Goal: Information Seeking & Learning: Find specific fact

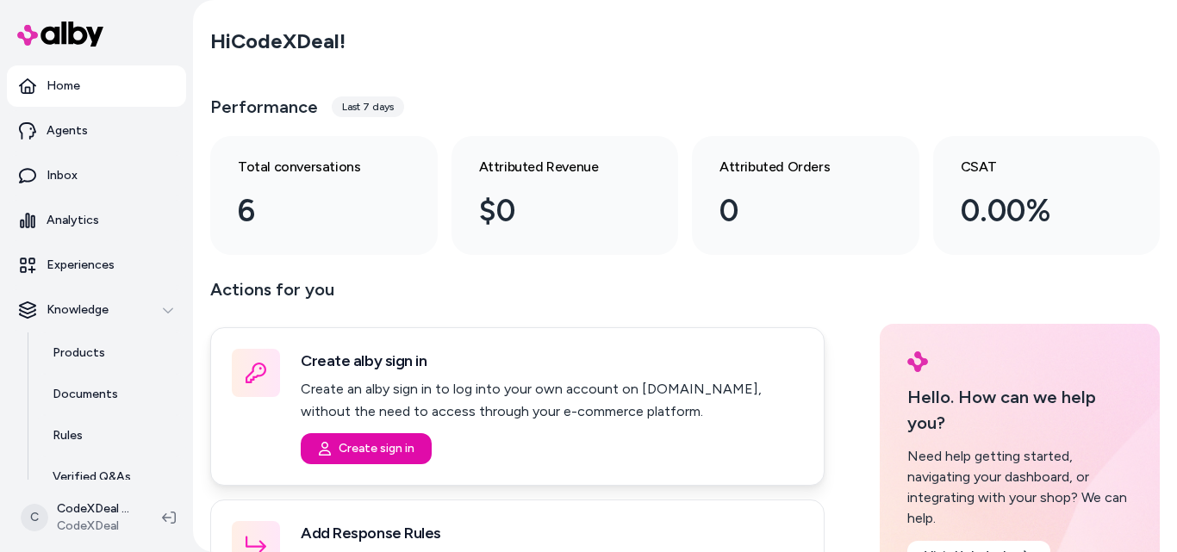
scroll to position [86, 0]
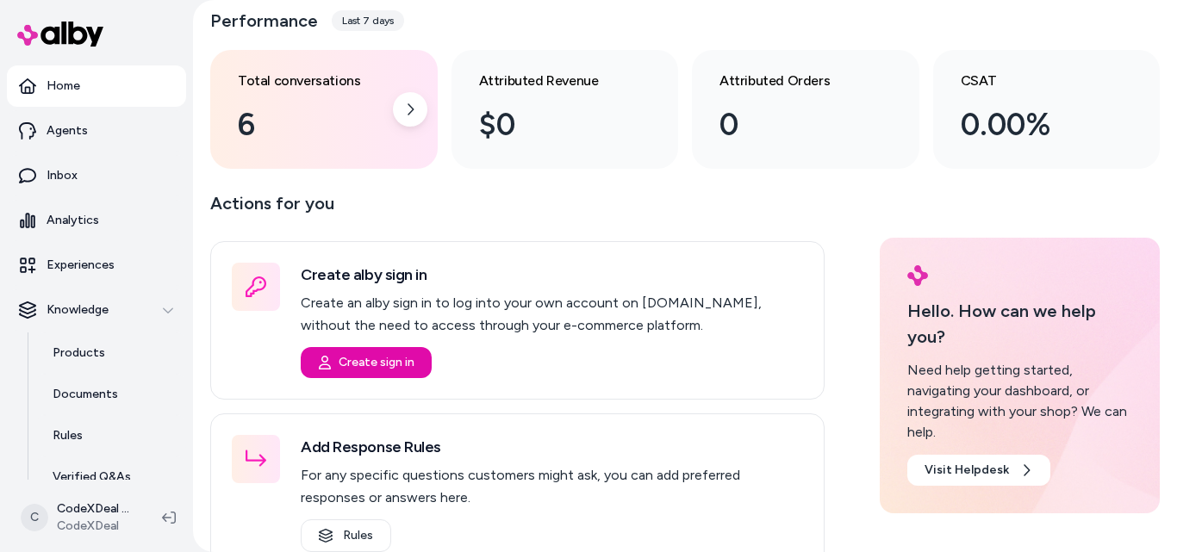
click at [301, 132] on div "6" at bounding box center [310, 125] width 145 height 47
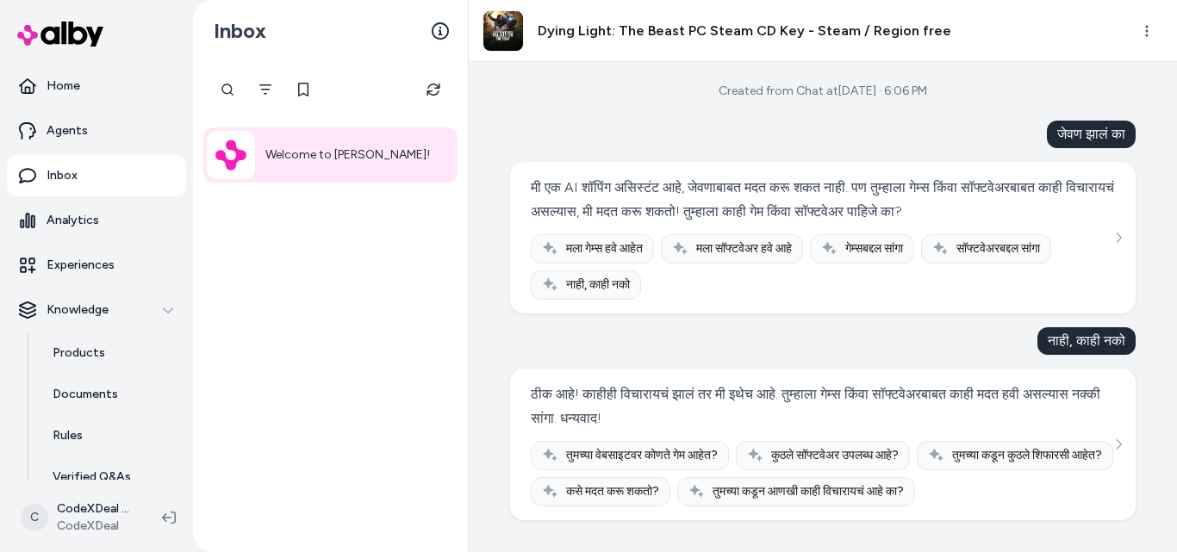
click at [356, 152] on p "Welcome to [PERSON_NAME]!" at bounding box center [347, 155] width 165 height 21
click at [735, 31] on h3 "Dying Light: The Beast PC Steam CD Key - Steam / Region free" at bounding box center [743, 31] width 413 height 21
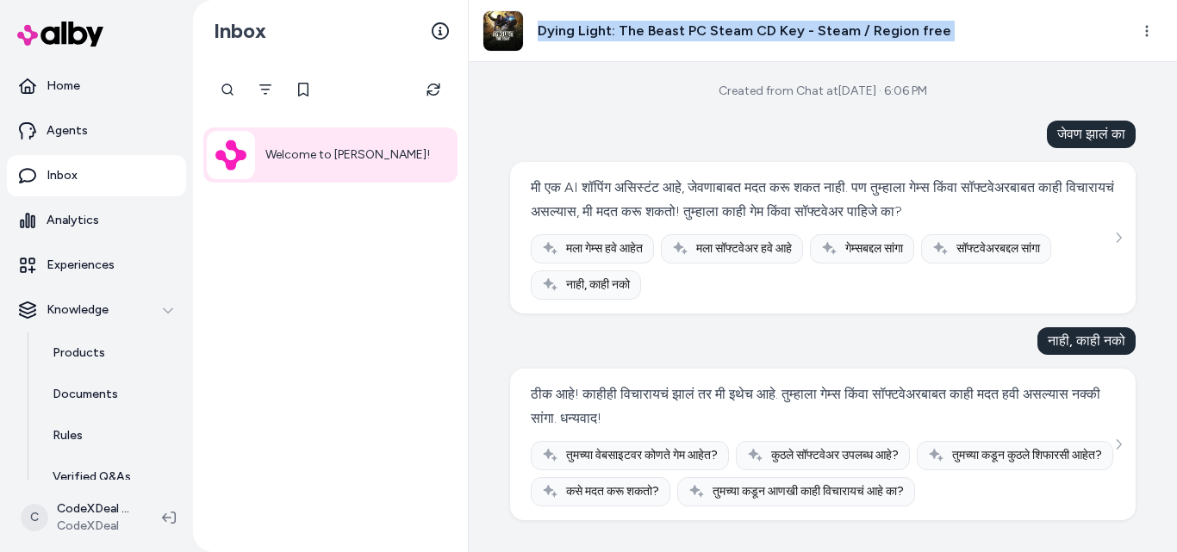
click at [735, 31] on h3 "Dying Light: The Beast PC Steam CD Key - Steam / Region free" at bounding box center [743, 31] width 413 height 21
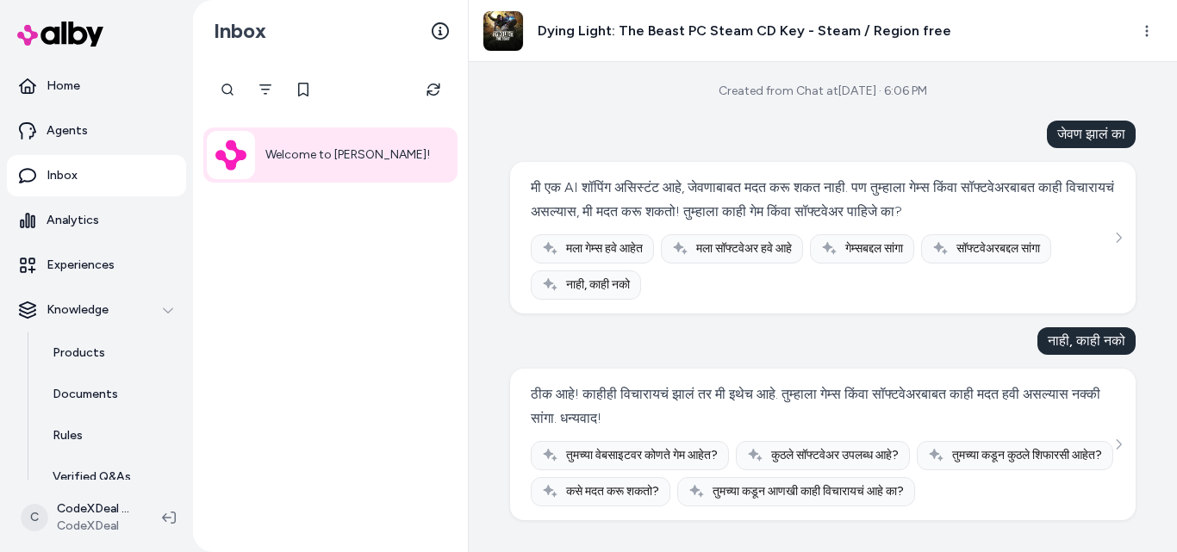
click at [574, 99] on div "Created from Chat at [DATE] · 6:06 PM जेवण झालं का मी एक AI शॉपिंग असिस्टंट आहे…" at bounding box center [823, 307] width 708 height 490
click at [73, 183] on p "Inbox" at bounding box center [62, 175] width 31 height 17
click at [107, 177] on link "Inbox" at bounding box center [96, 175] width 179 height 41
click at [253, 164] on div at bounding box center [231, 155] width 48 height 48
click at [62, 86] on p "Home" at bounding box center [64, 86] width 34 height 17
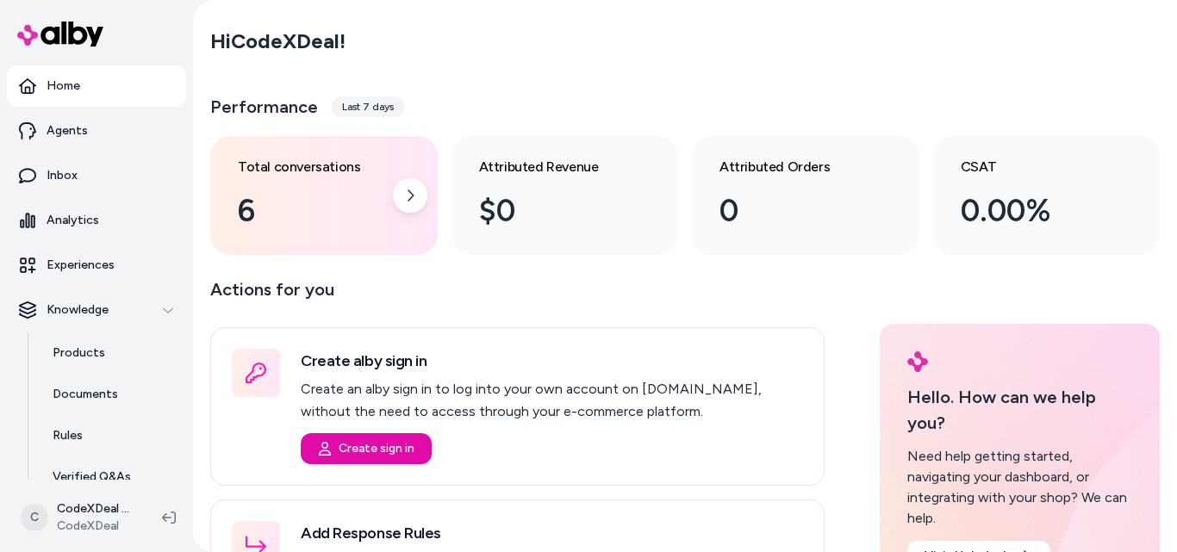
click at [331, 184] on div "Total conversations 6" at bounding box center [310, 196] width 145 height 78
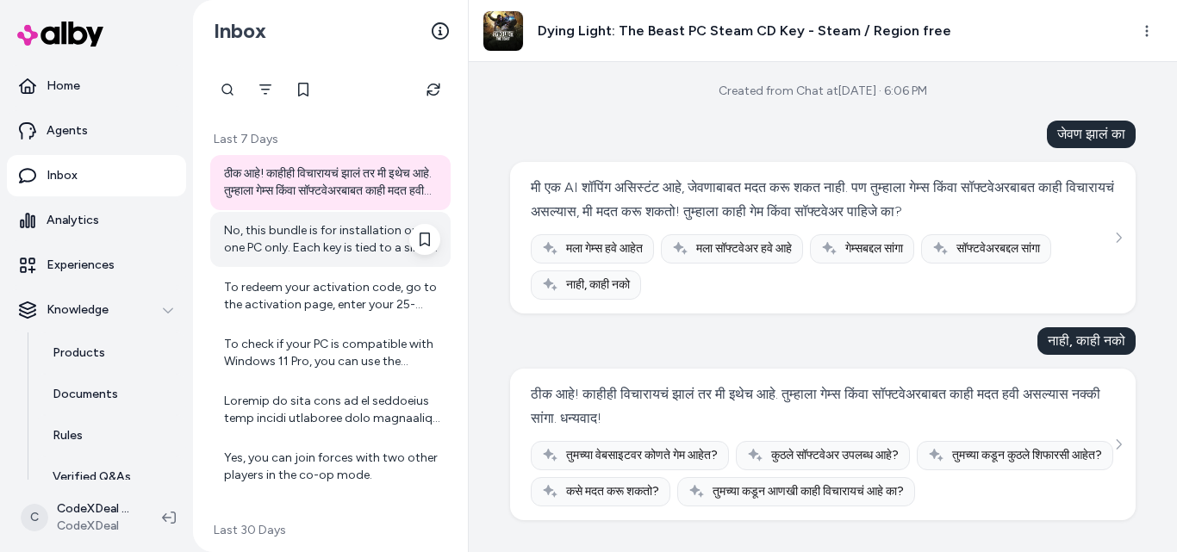
click at [312, 234] on div "No, this bundle is for installation on one PC only. Each key is tied to a singl…" at bounding box center [332, 239] width 216 height 34
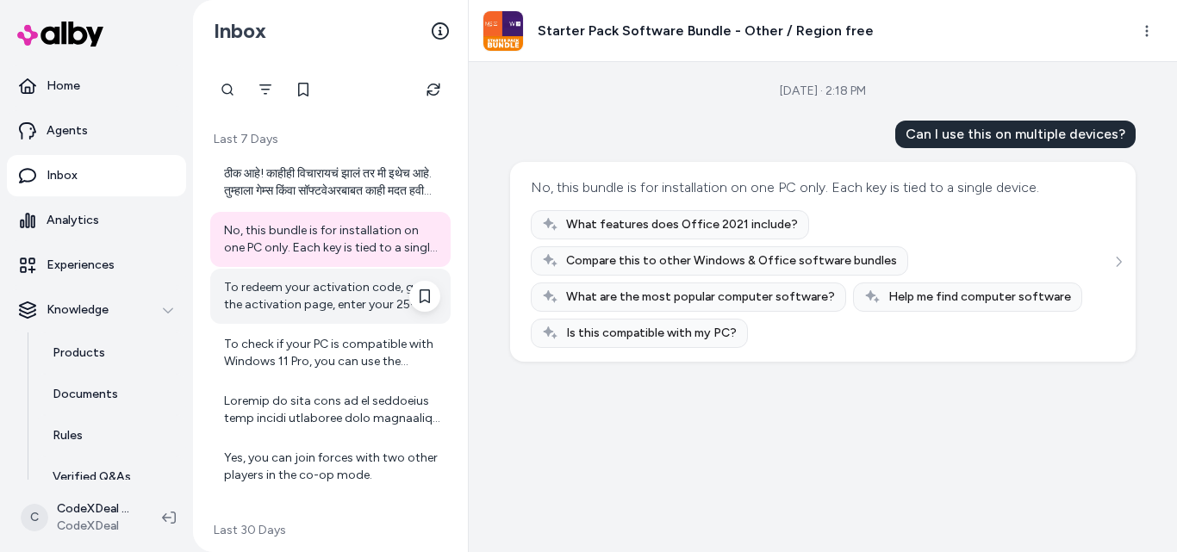
click at [272, 284] on div "To redeem your activation code, go to the activation page, enter your 25-digit …" at bounding box center [332, 296] width 216 height 34
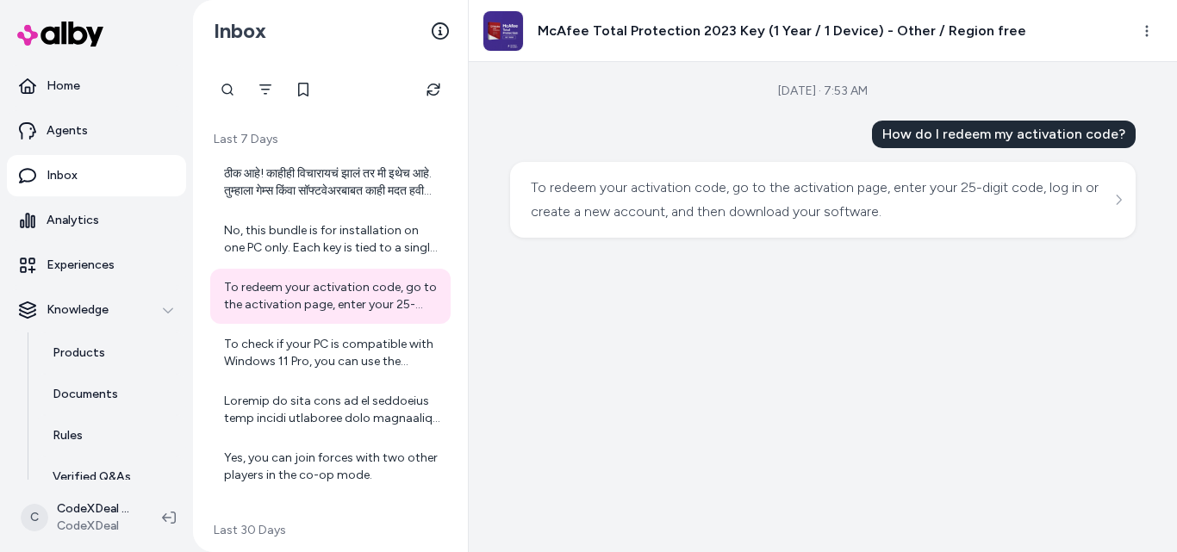
click at [1055, 201] on div "To redeem your activation code, go to the activation page, enter your 25-digit …" at bounding box center [823, 200] width 584 height 48
click at [1143, 197] on div "[DATE] · 7:53 AM How do I redeem my activation code? To redeem your activation …" at bounding box center [823, 307] width 708 height 490
click at [1109, 213] on div "To redeem your activation code, go to the activation page, enter your 25-digit …" at bounding box center [823, 200] width 584 height 48
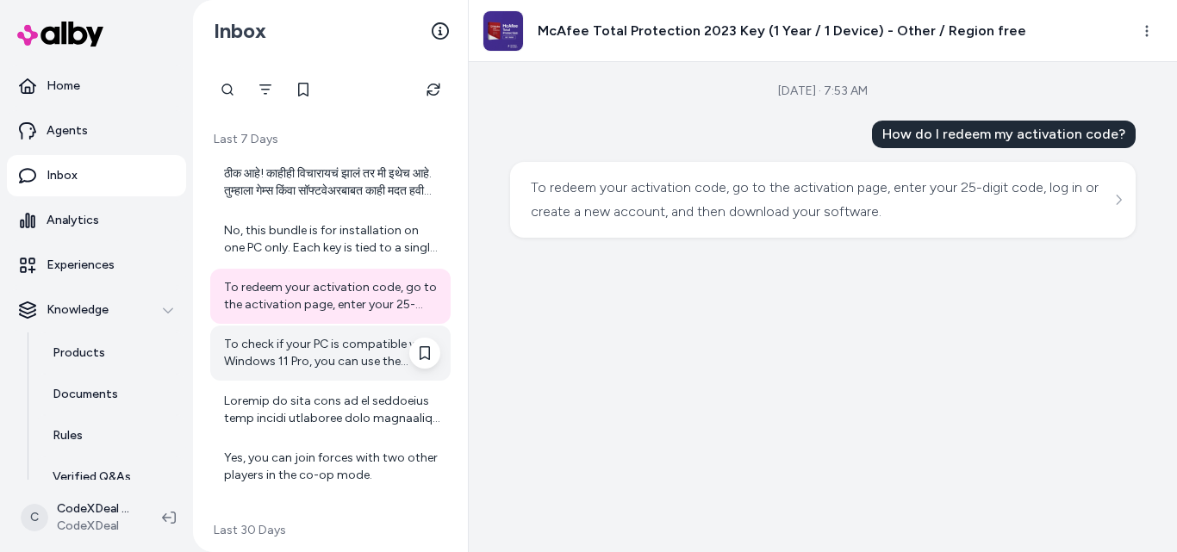
click at [329, 363] on div "To check if your PC is compatible with Windows 11 Pro, you can use the official…" at bounding box center [332, 353] width 216 height 34
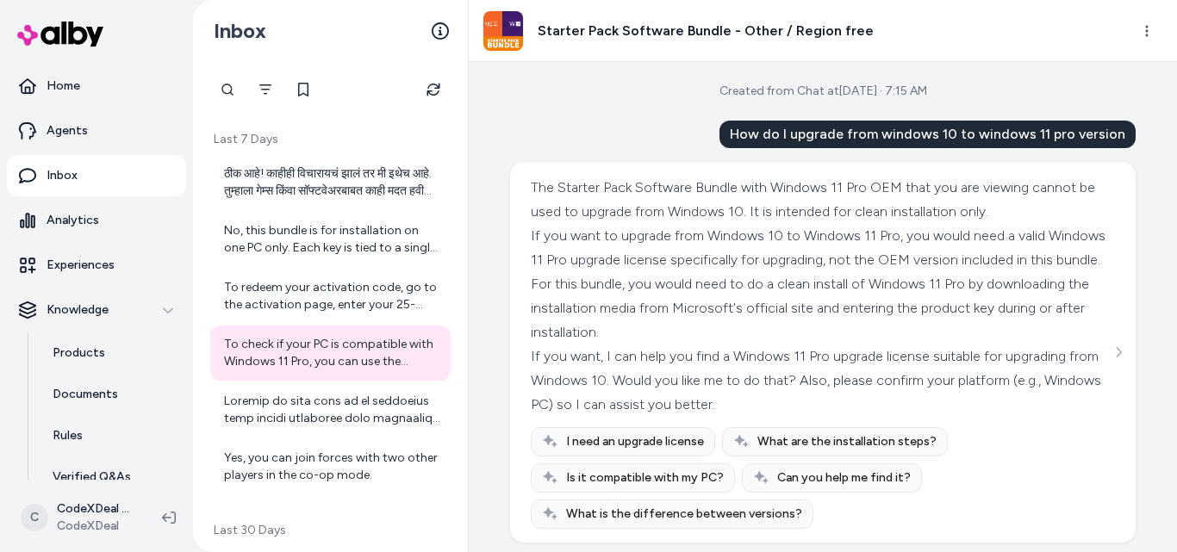
scroll to position [689, 0]
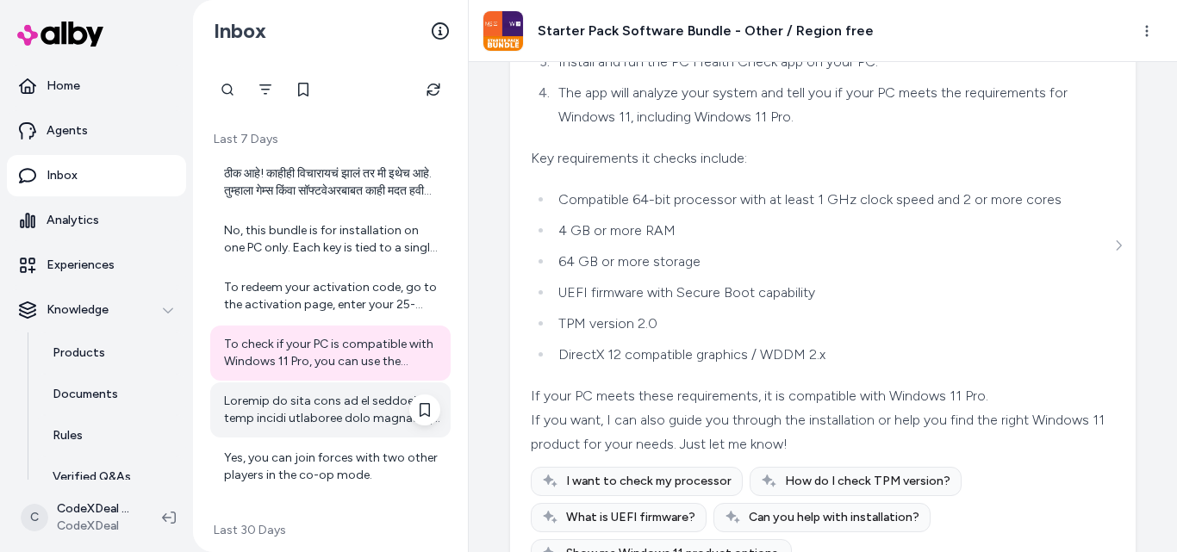
click at [355, 407] on div at bounding box center [332, 410] width 216 height 34
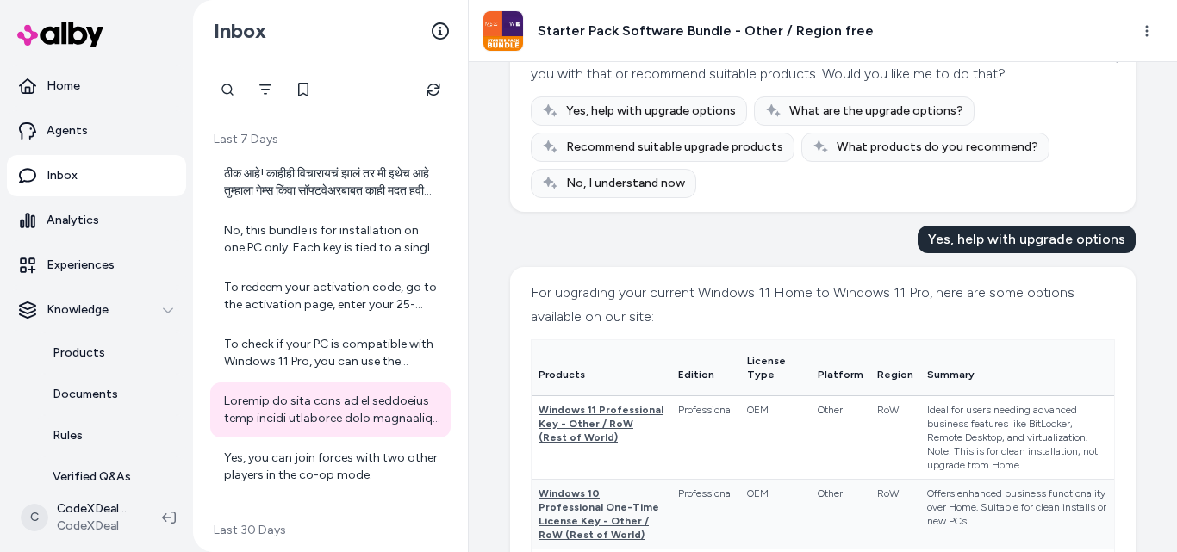
scroll to position [345, 0]
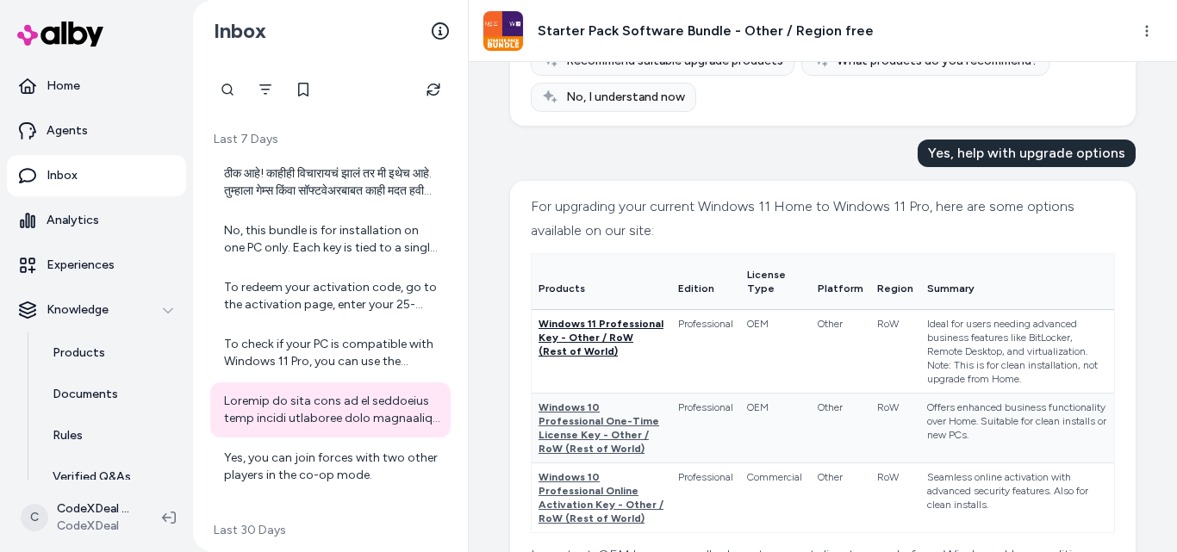
click at [562, 347] on span "Windows 11 Professional Key - Other / RoW (Rest of World)" at bounding box center [600, 338] width 125 height 40
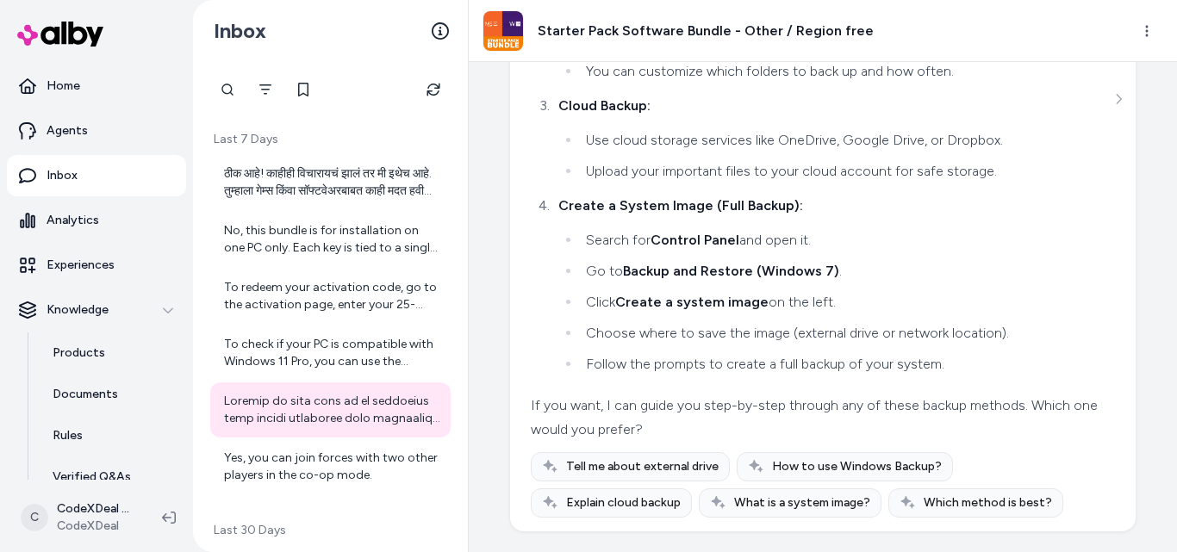
scroll to position [4181, 0]
click at [438, 81] on button "Refresh" at bounding box center [433, 89] width 34 height 34
